Goal: Find specific page/section: Find specific page/section

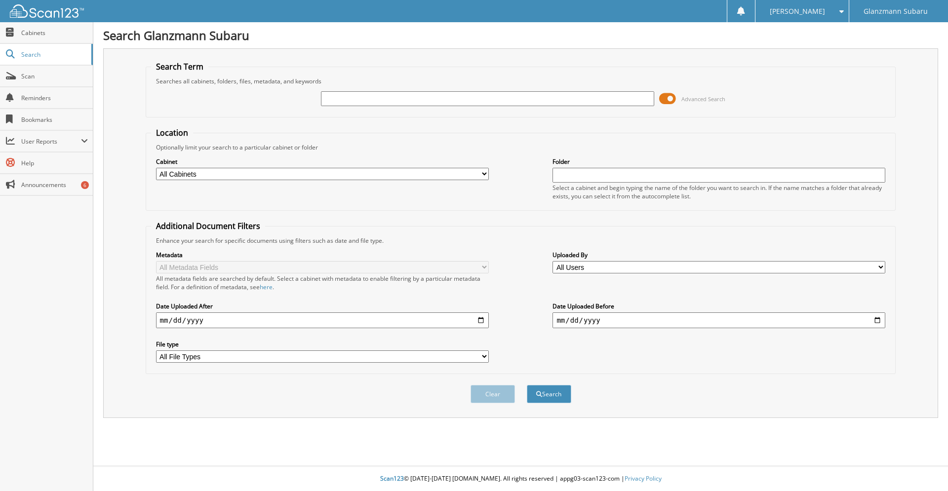
click at [456, 106] on input "text" at bounding box center [487, 98] width 333 height 15
type input "p37783"
click at [527, 385] on button "Search" at bounding box center [549, 394] width 44 height 18
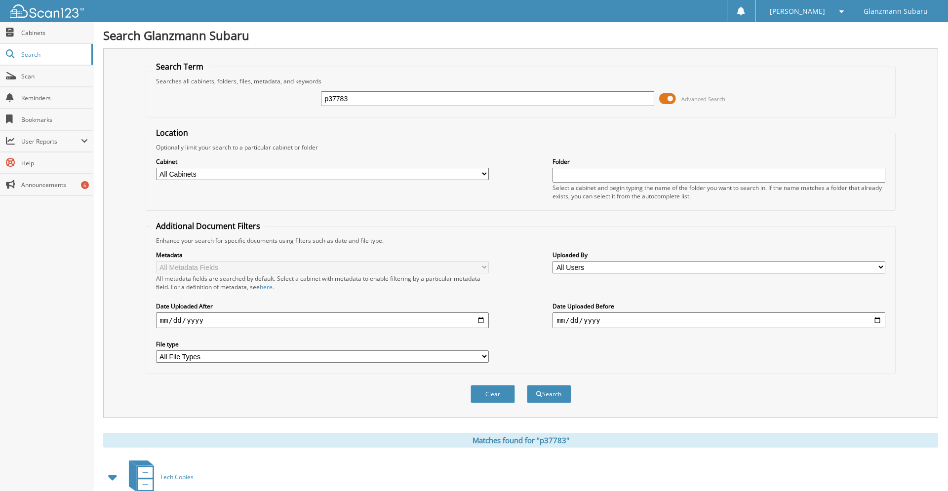
scroll to position [172, 0]
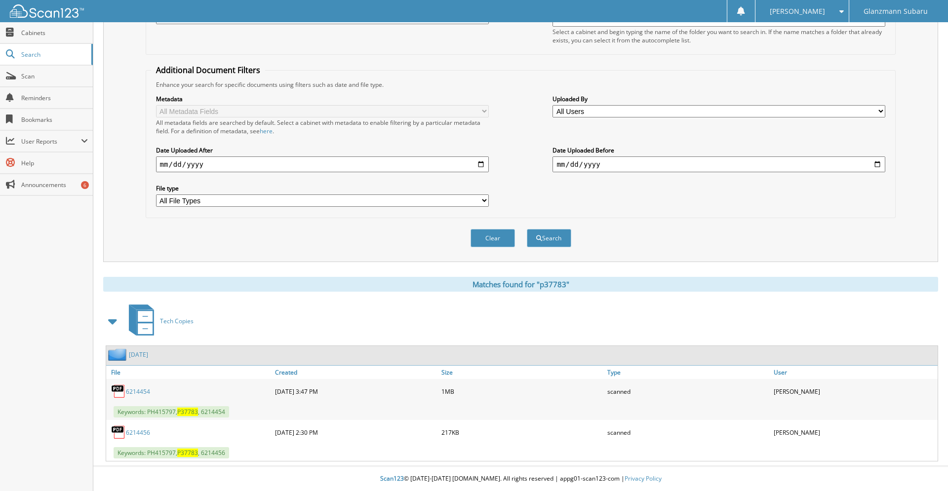
drag, startPoint x: 126, startPoint y: 387, endPoint x: 135, endPoint y: 390, distance: 9.4
click at [130, 388] on div "6214454" at bounding box center [189, 392] width 166 height 20
click at [135, 390] on link "6214454" at bounding box center [138, 392] width 24 height 8
